Goal: Find specific page/section: Find specific page/section

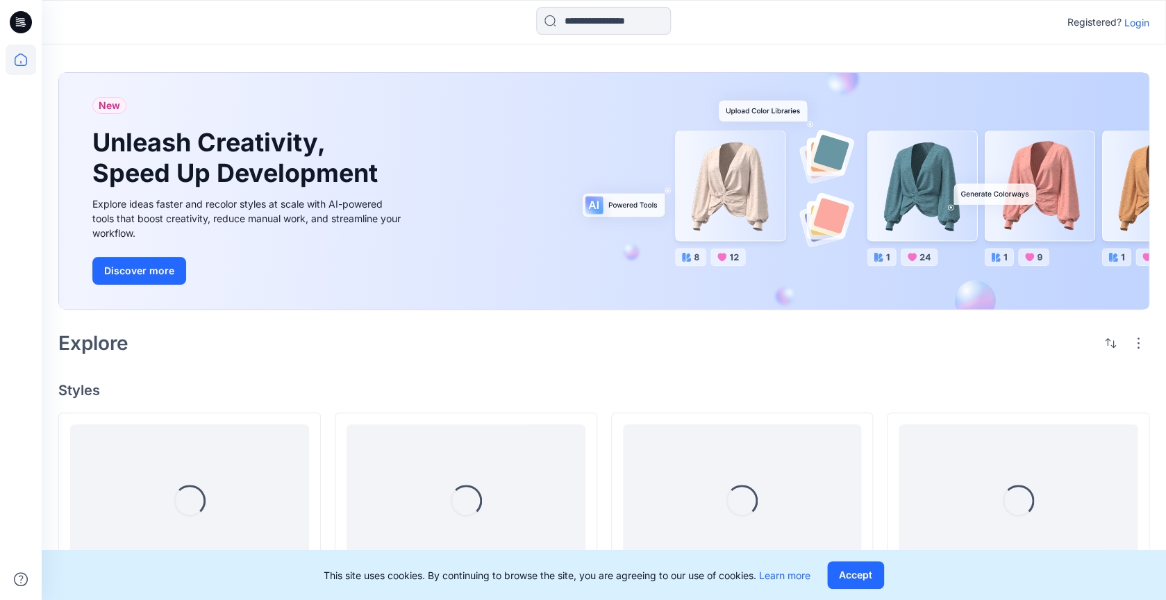
click at [1143, 26] on p "Login" at bounding box center [1137, 22] width 25 height 15
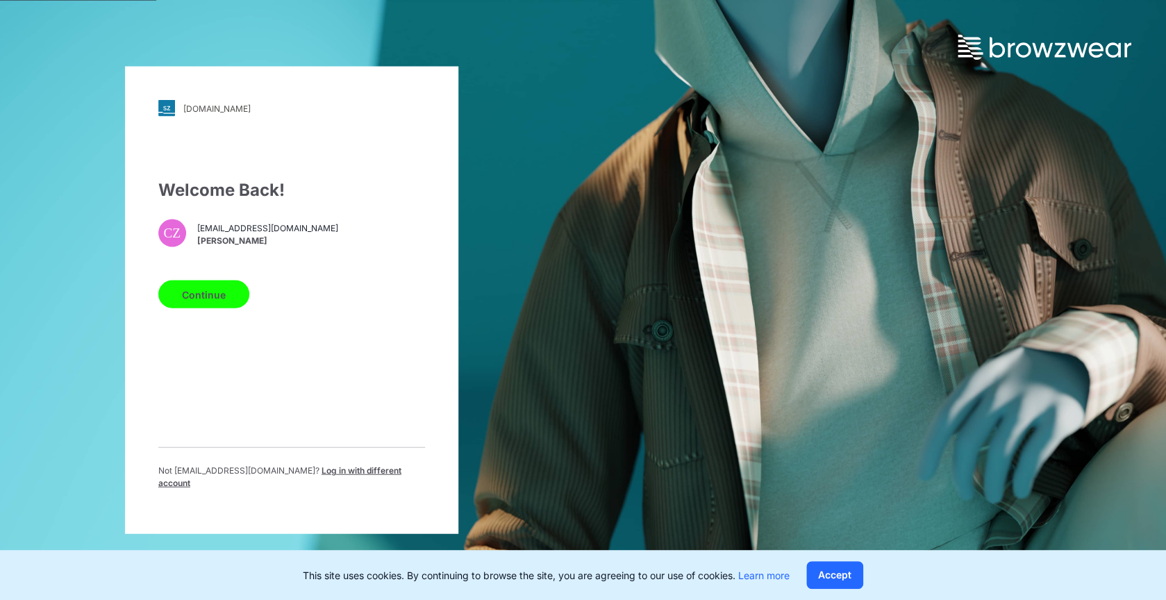
click at [216, 292] on button "Continue" at bounding box center [203, 295] width 91 height 28
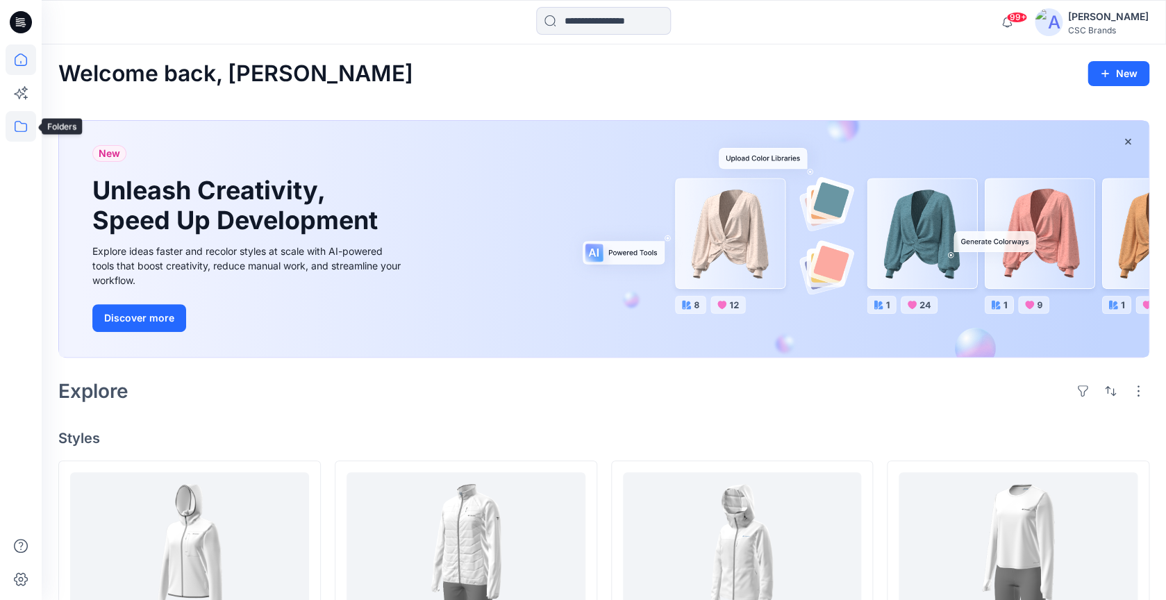
click at [21, 125] on icon at bounding box center [21, 126] width 31 height 31
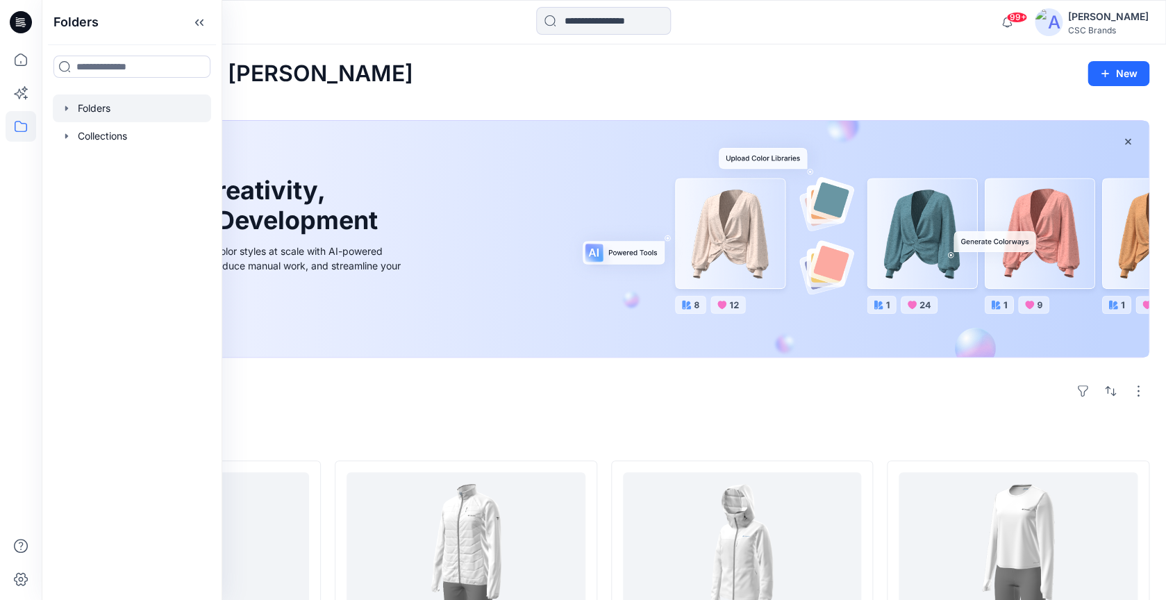
click at [130, 113] on div at bounding box center [132, 108] width 158 height 28
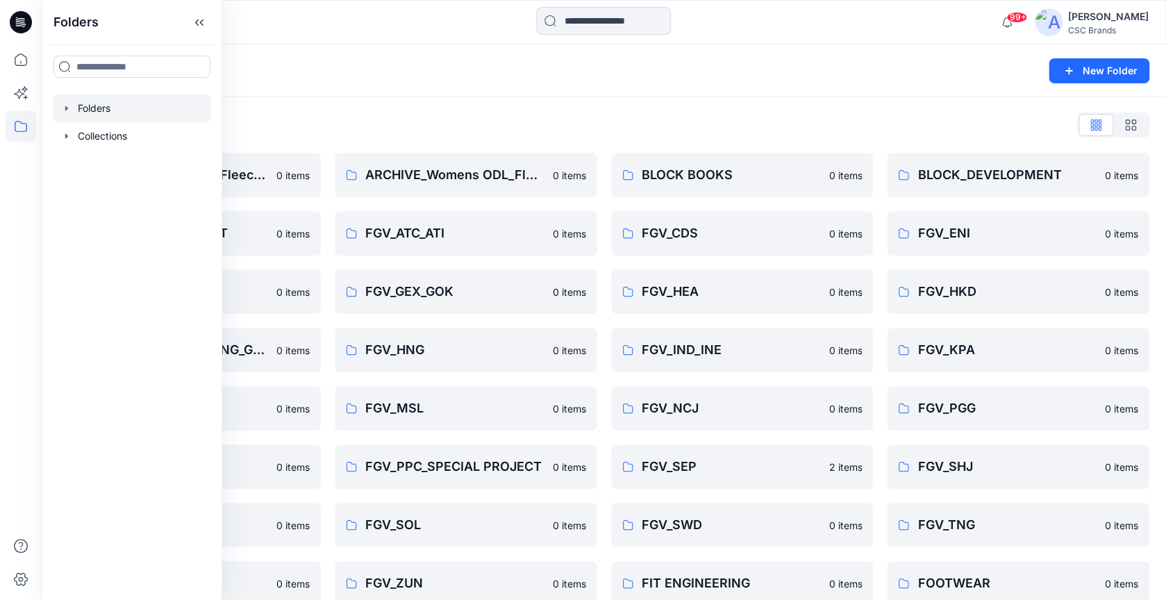
click at [814, 116] on div "Folders List" at bounding box center [603, 125] width 1091 height 22
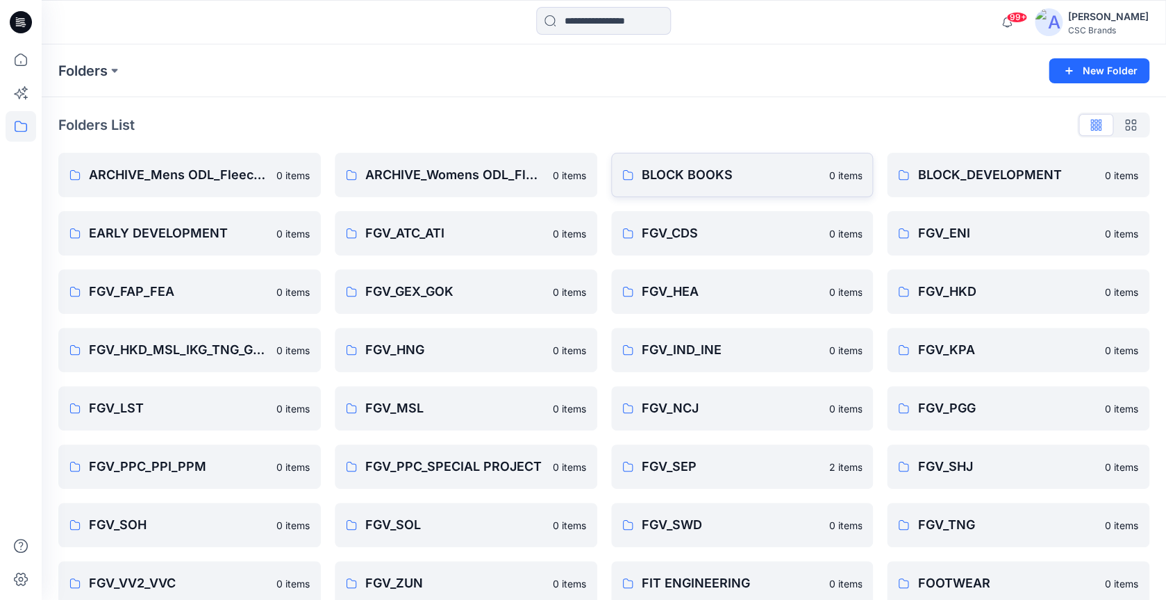
click at [785, 154] on link "BLOCK BOOKS 0 items" at bounding box center [742, 175] width 263 height 44
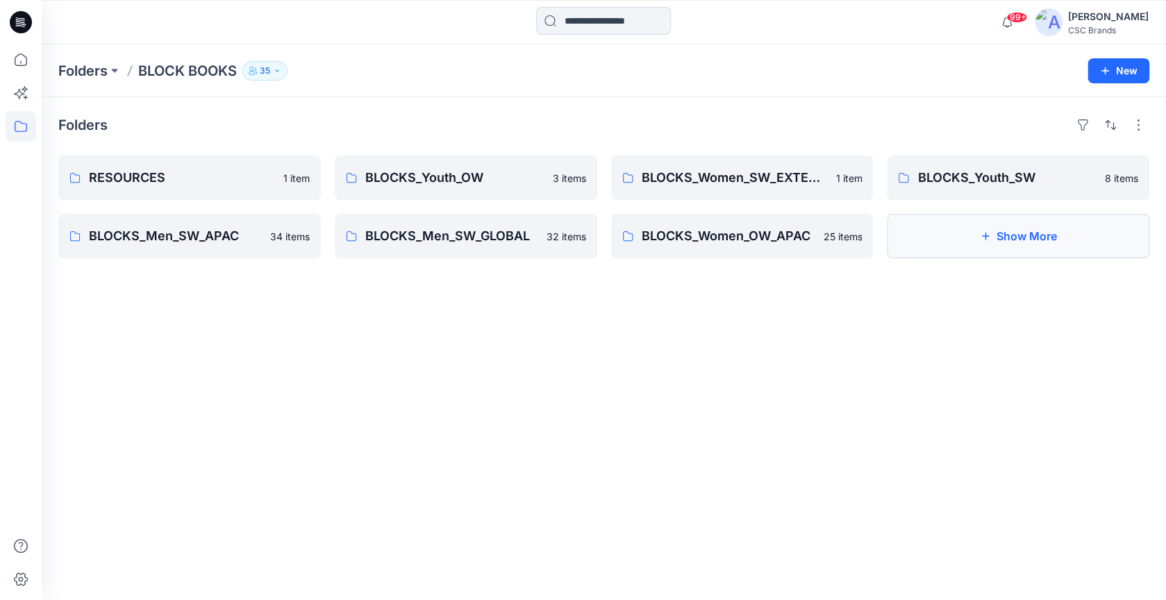
click at [976, 240] on button "Show More" at bounding box center [1018, 236] width 263 height 44
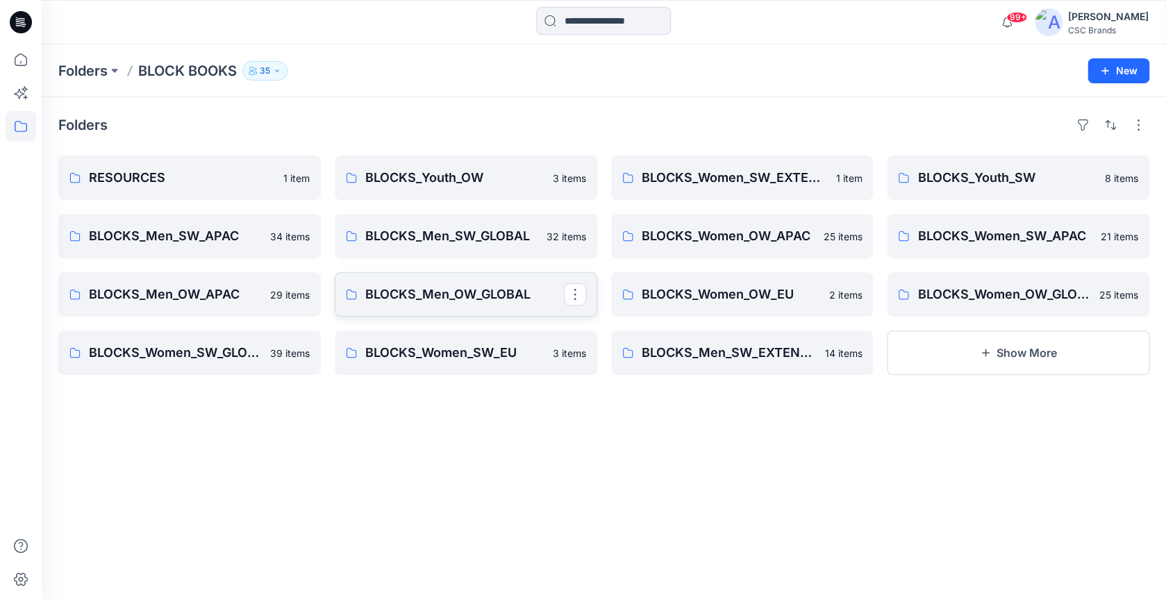
click at [488, 287] on p "BLOCKS_Men_OW_GLOBAL" at bounding box center [464, 294] width 199 height 19
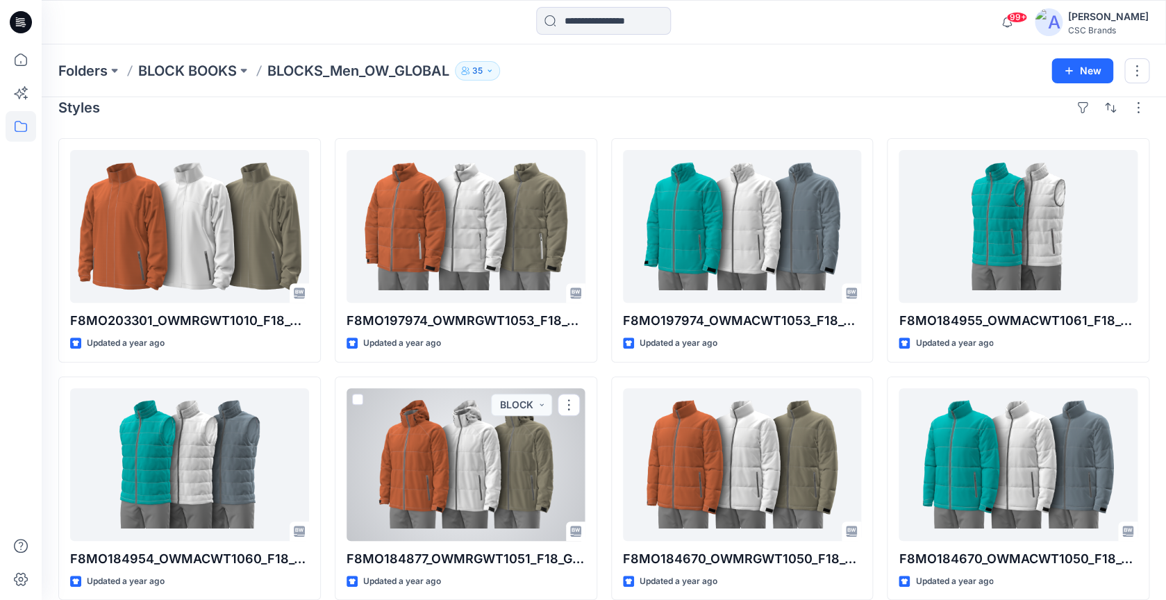
scroll to position [15, 0]
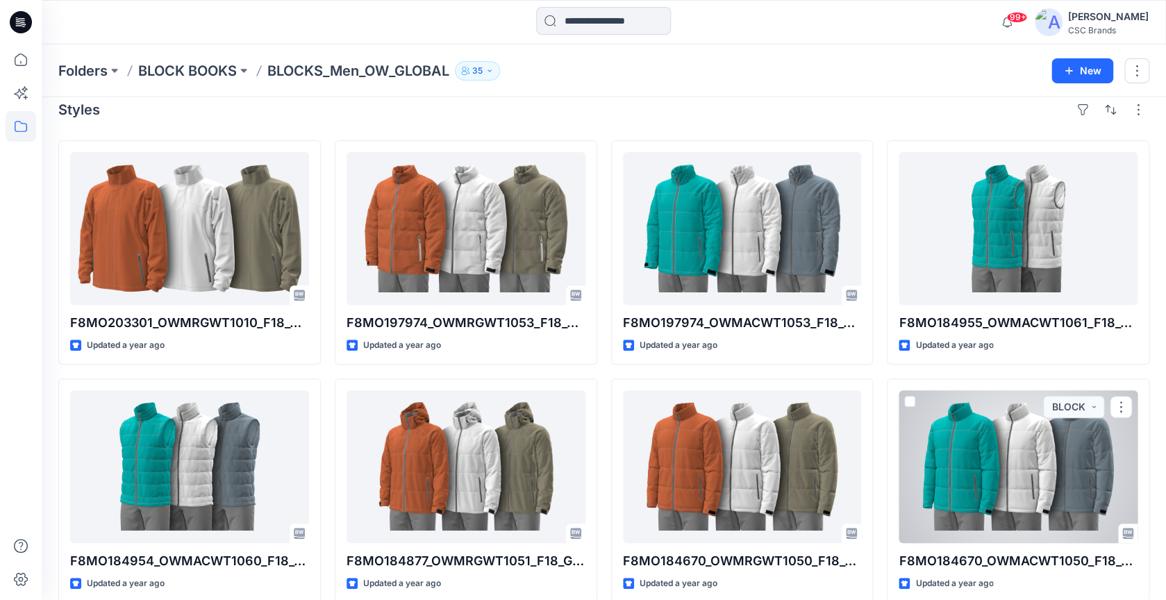
click at [950, 477] on div at bounding box center [1018, 466] width 239 height 153
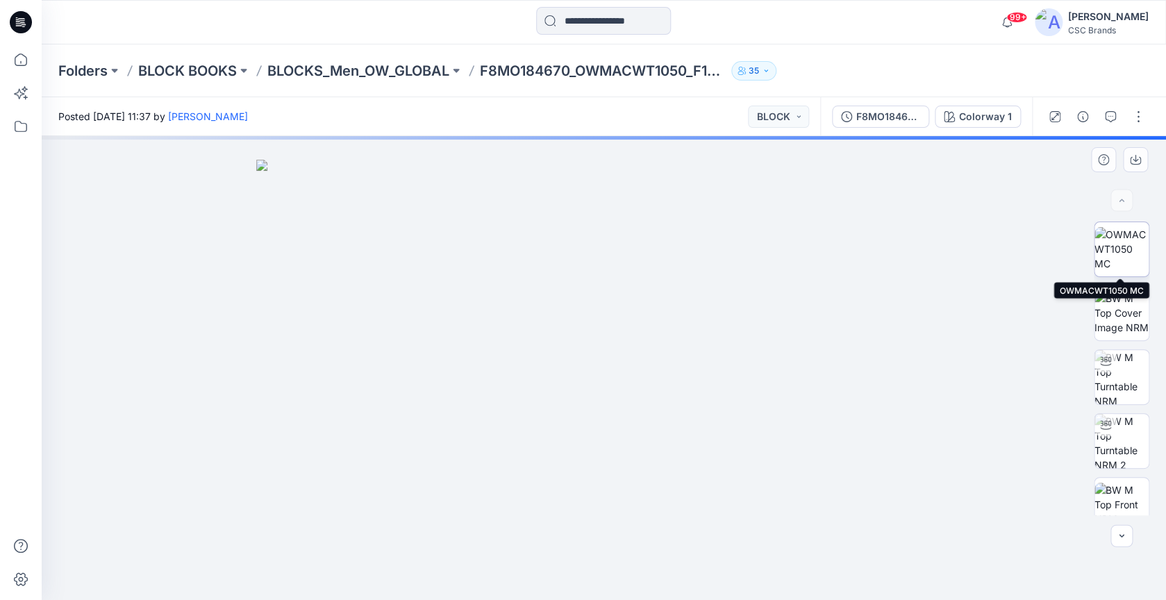
click at [1123, 251] on img at bounding box center [1122, 249] width 54 height 44
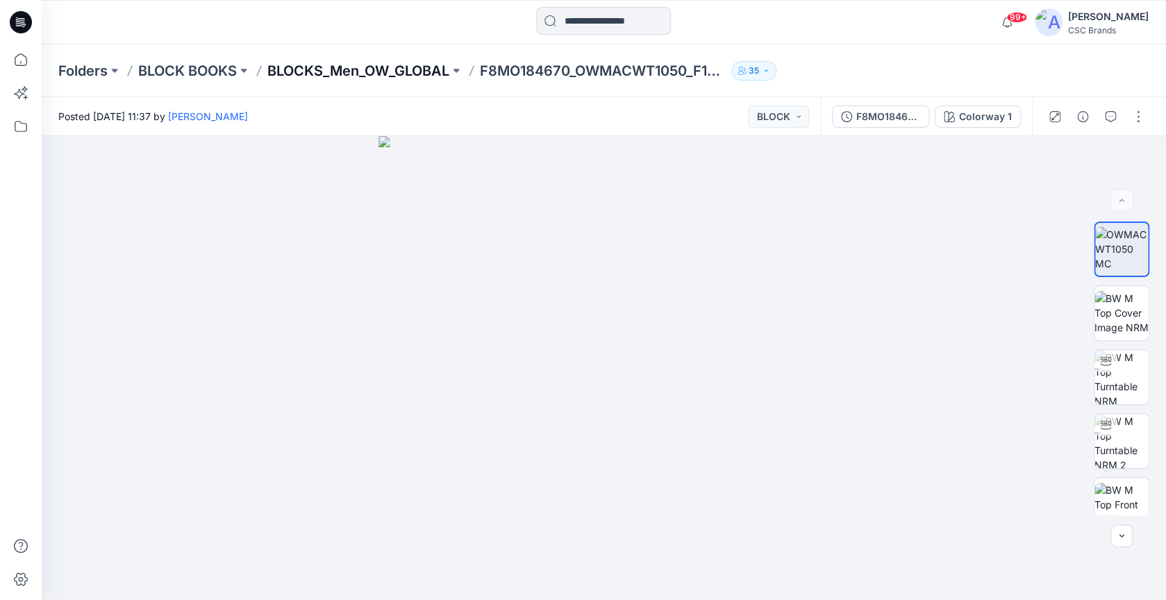
click at [363, 74] on p "BLOCKS_Men_OW_GLOBAL" at bounding box center [358, 70] width 182 height 19
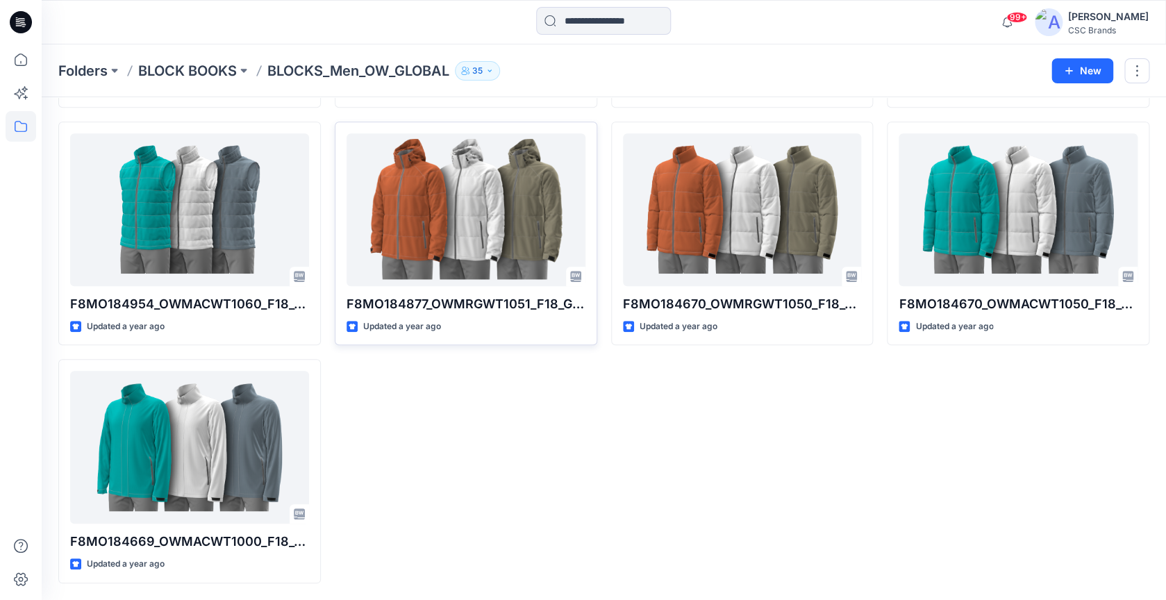
scroll to position [235, 0]
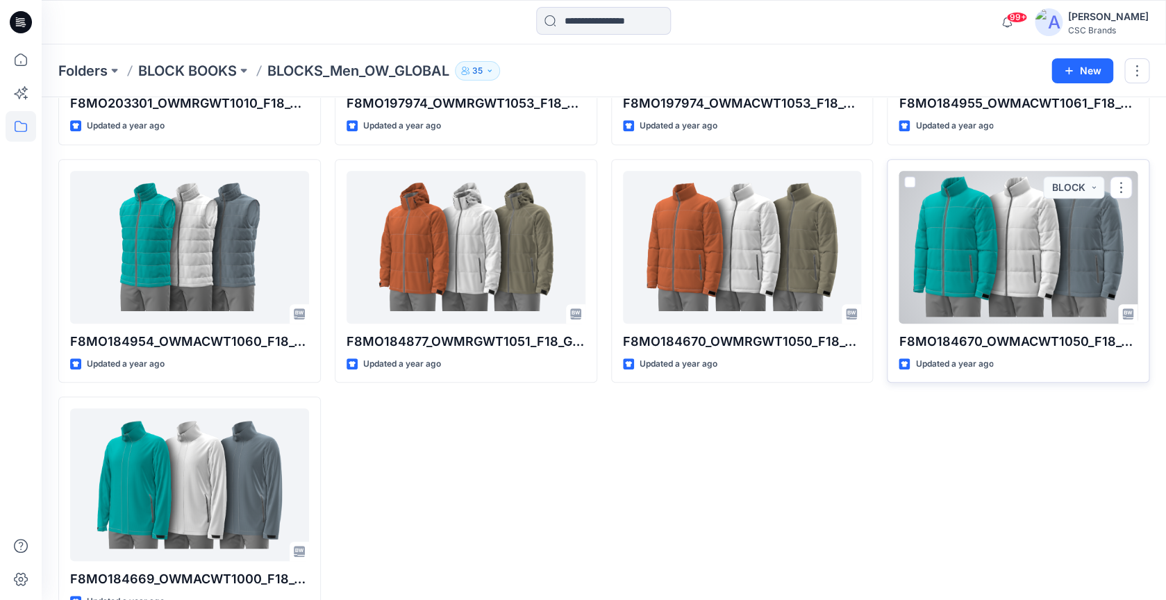
click at [1028, 262] on div at bounding box center [1018, 247] width 239 height 153
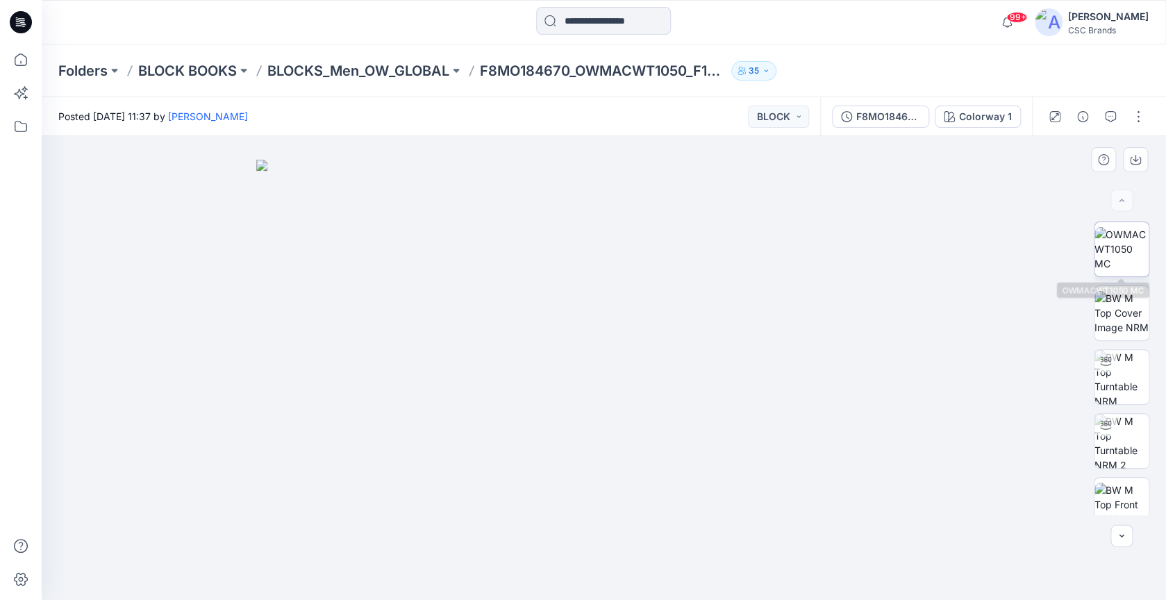
click at [1131, 265] on img at bounding box center [1122, 249] width 54 height 44
